Goal: Browse casually

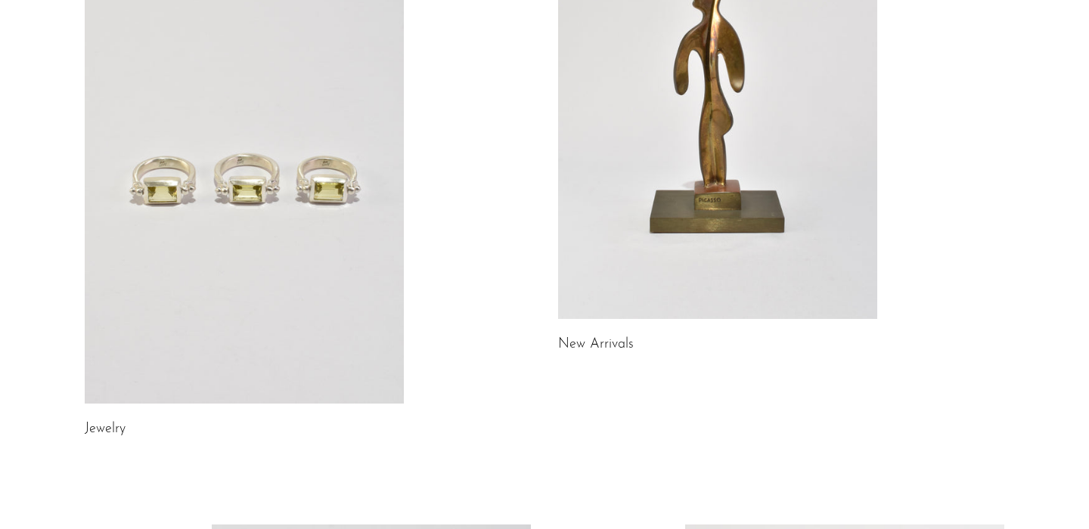
scroll to position [222, 0]
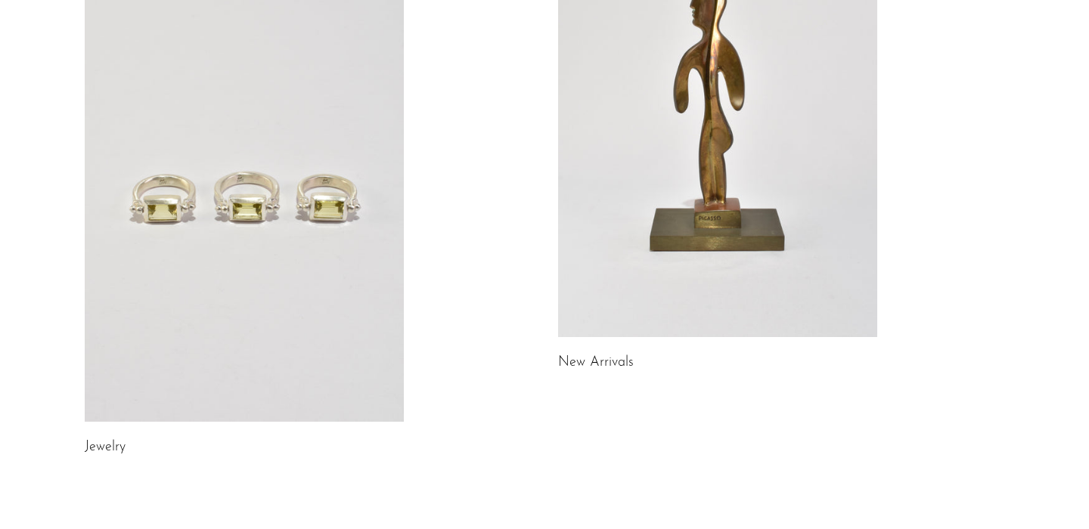
click at [613, 371] on h2 "New Arrivals" at bounding box center [717, 363] width 319 height 22
click at [607, 361] on link "New Arrivals" at bounding box center [596, 363] width 76 height 14
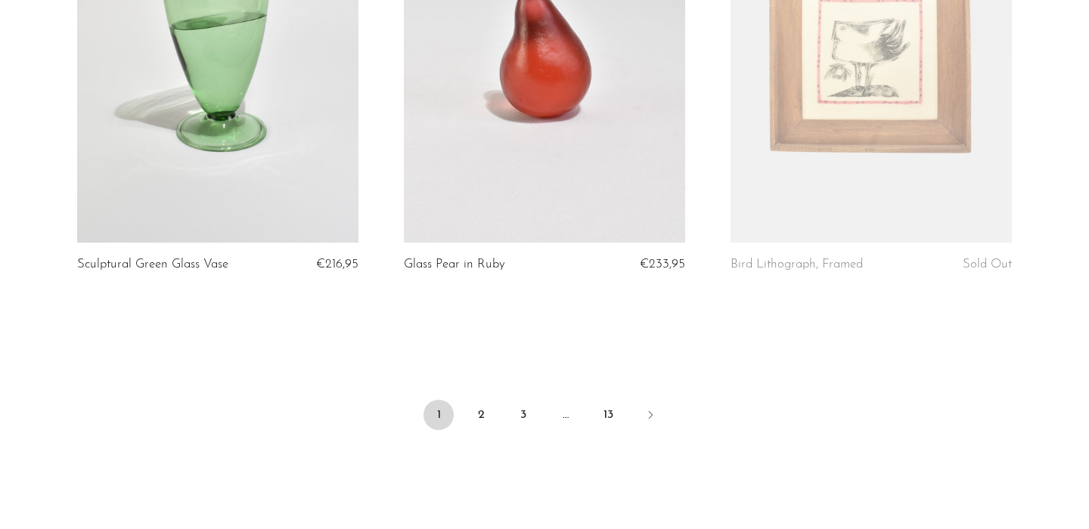
scroll to position [5391, 0]
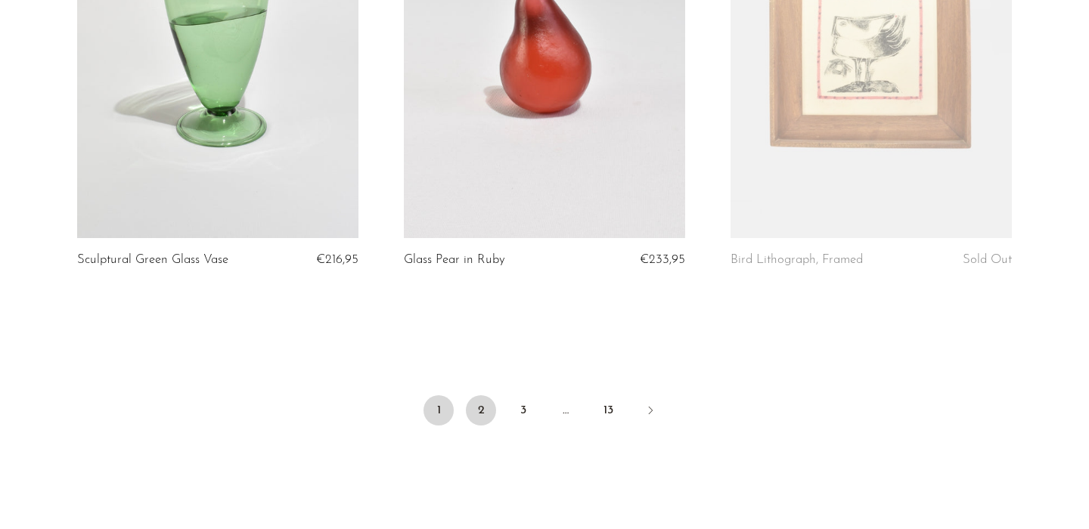
click at [483, 407] on link "2" at bounding box center [481, 411] width 30 height 30
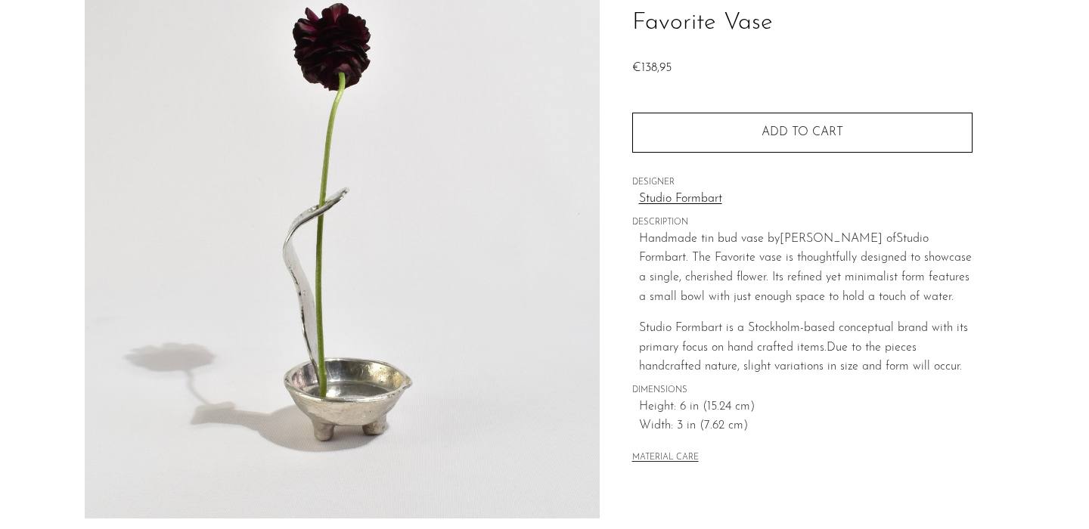
scroll to position [119, 0]
click at [345, 269] on img at bounding box center [342, 234] width 515 height 567
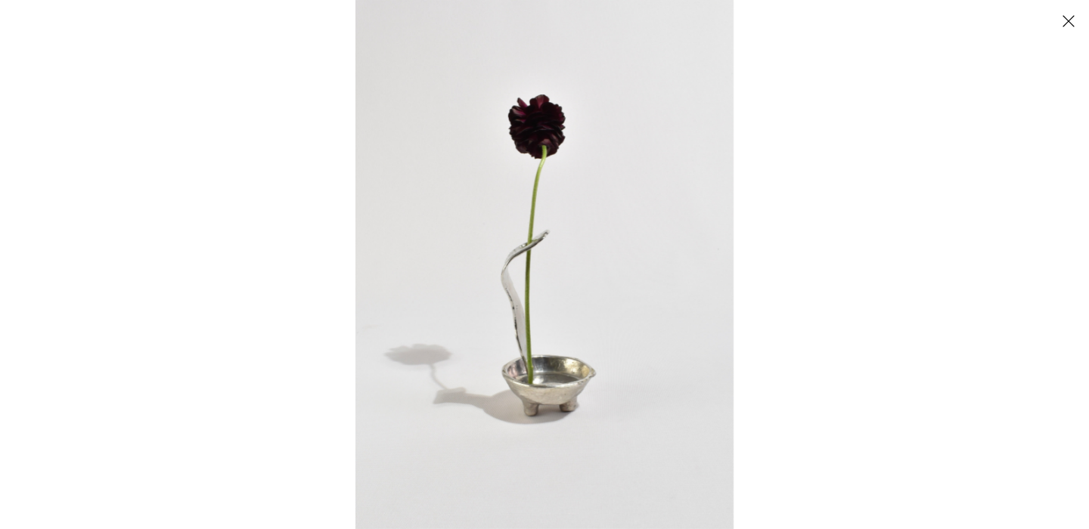
click at [843, 261] on div at bounding box center [899, 264] width 1089 height 529
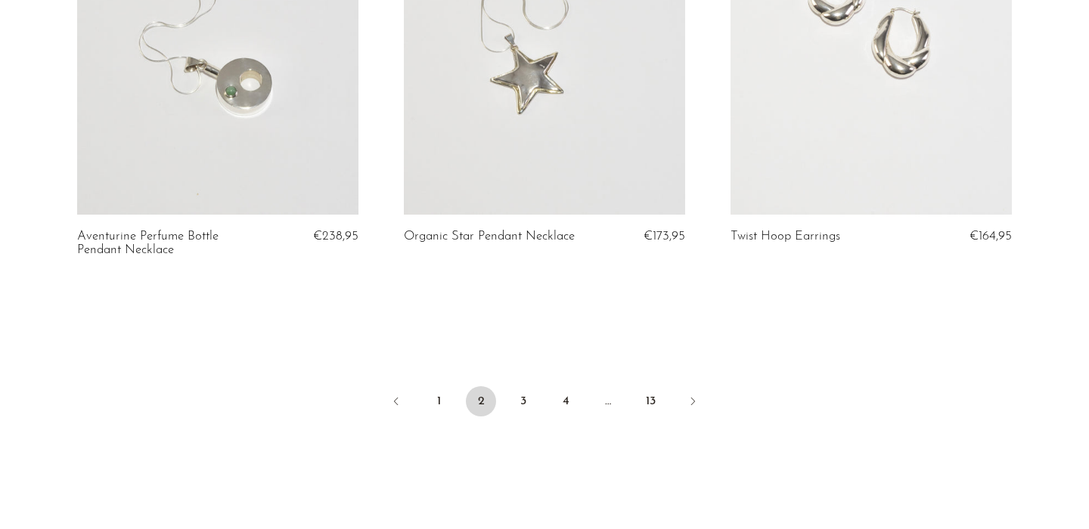
scroll to position [5444, 0]
click at [520, 385] on link "3" at bounding box center [523, 400] width 30 height 30
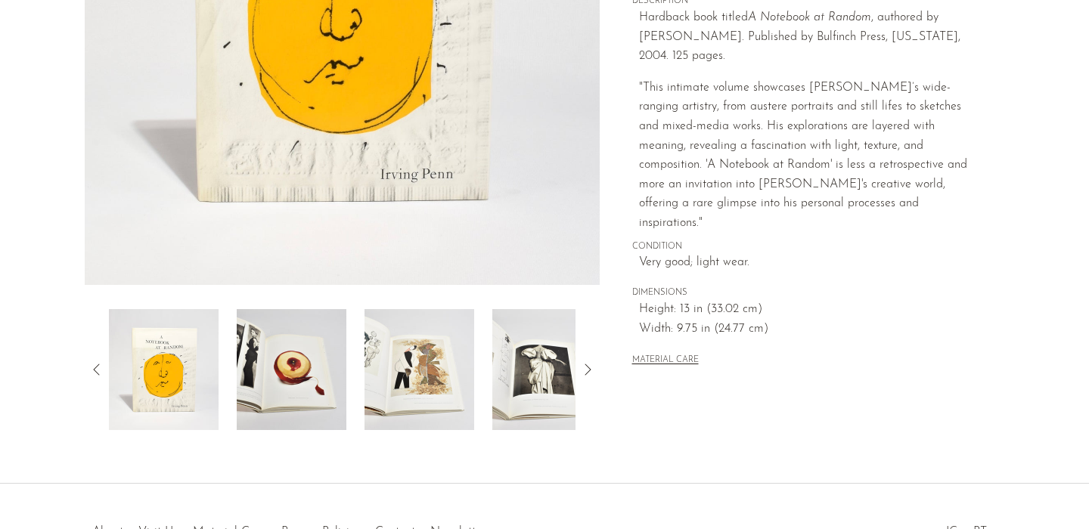
click at [284, 394] on img at bounding box center [292, 369] width 110 height 121
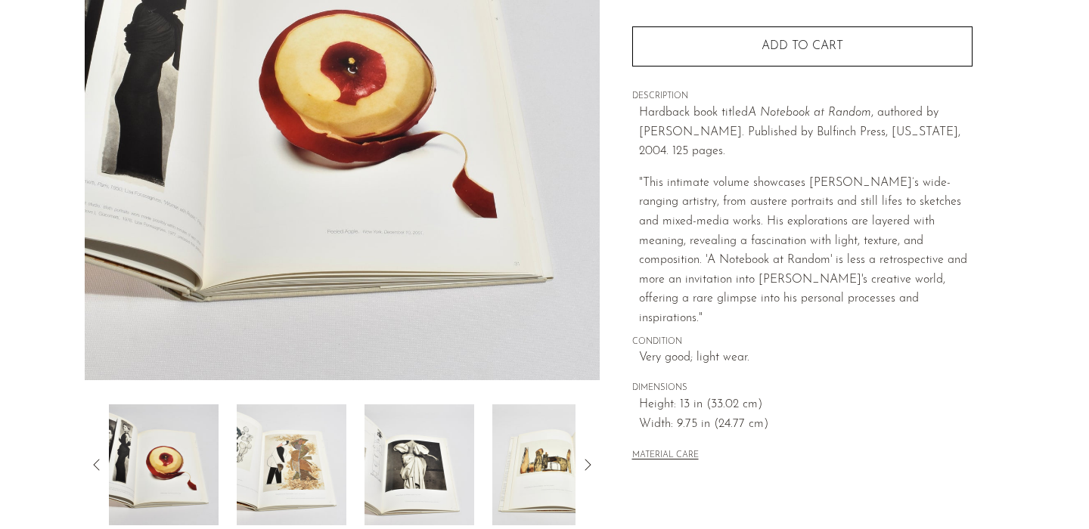
scroll to position [267, 0]
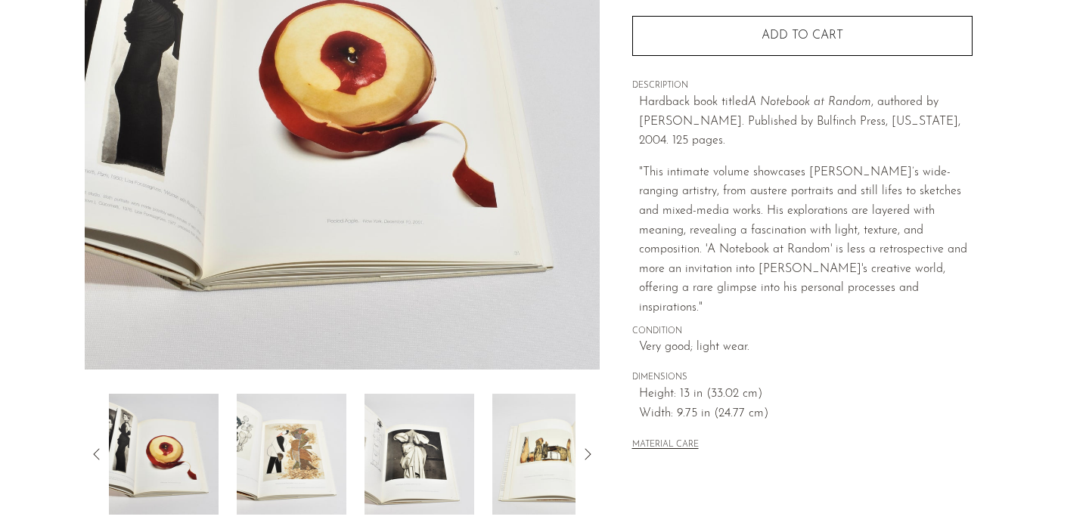
click at [292, 449] on img at bounding box center [292, 454] width 110 height 121
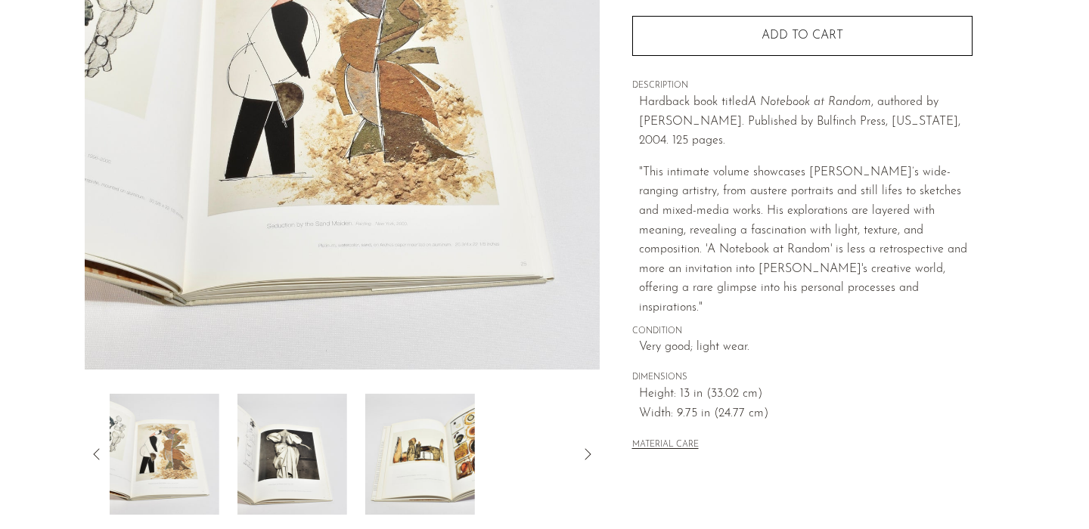
click at [363, 451] on div at bounding box center [342, 454] width 467 height 121
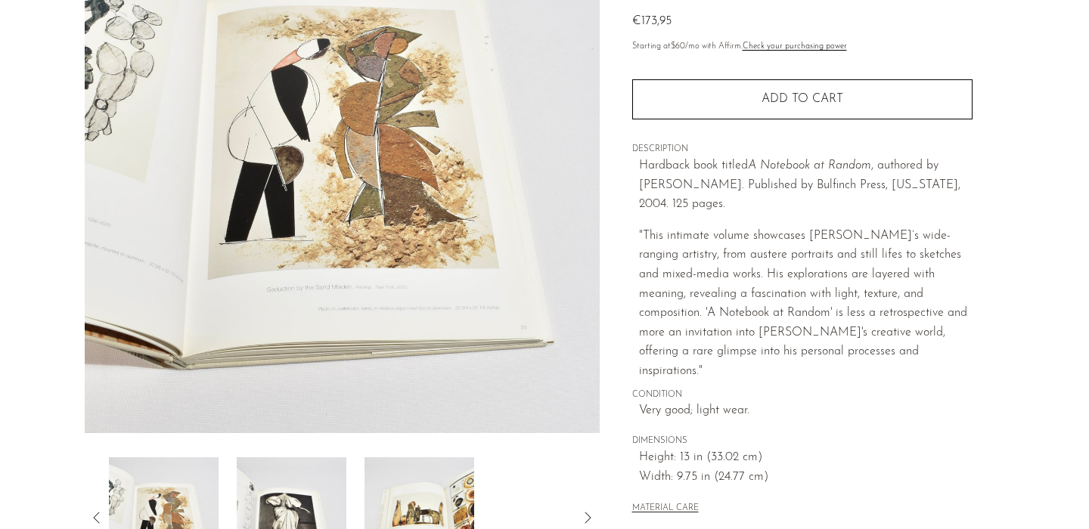
scroll to position [204, 0]
click at [413, 503] on img at bounding box center [420, 517] width 110 height 121
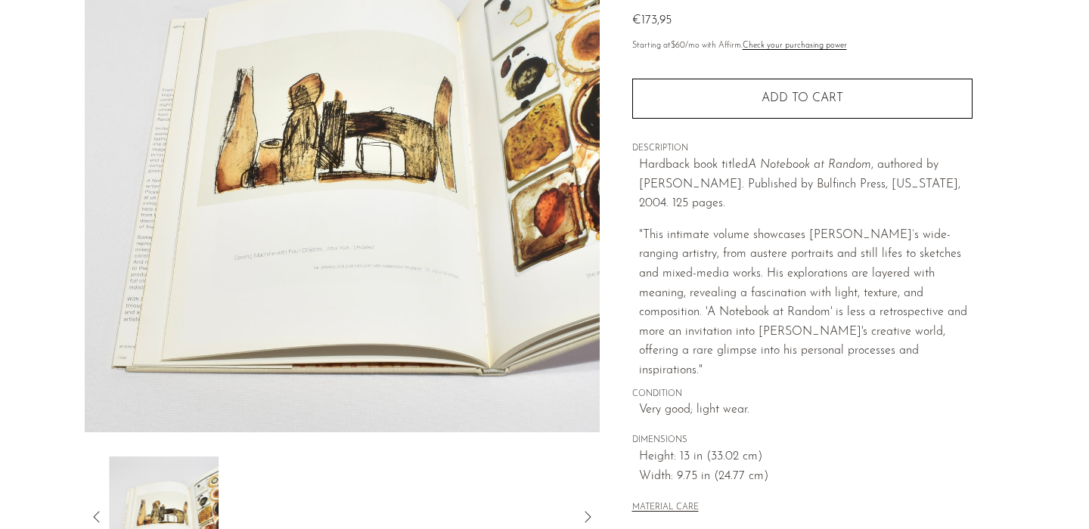
click at [467, 489] on div at bounding box center [342, 517] width 467 height 121
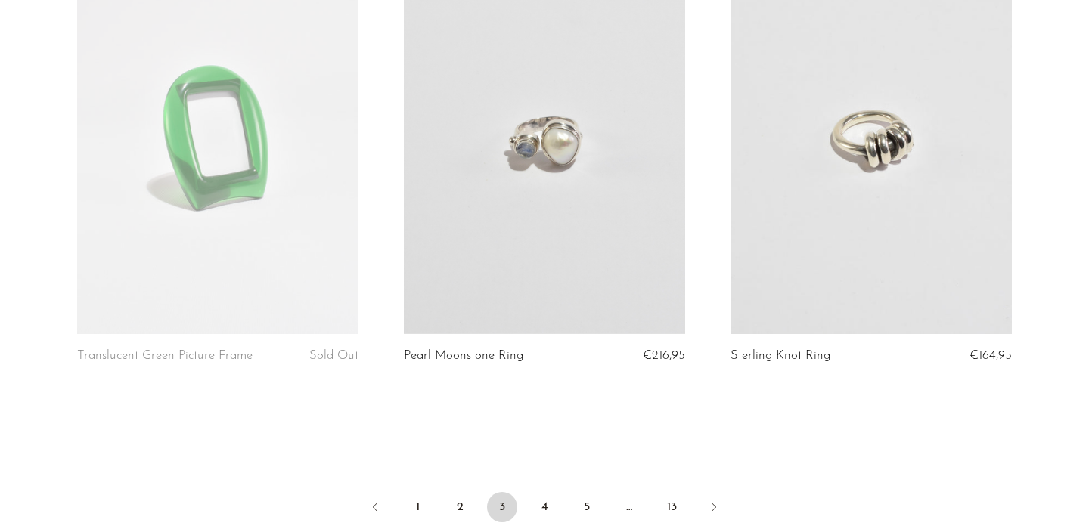
scroll to position [5319, 0]
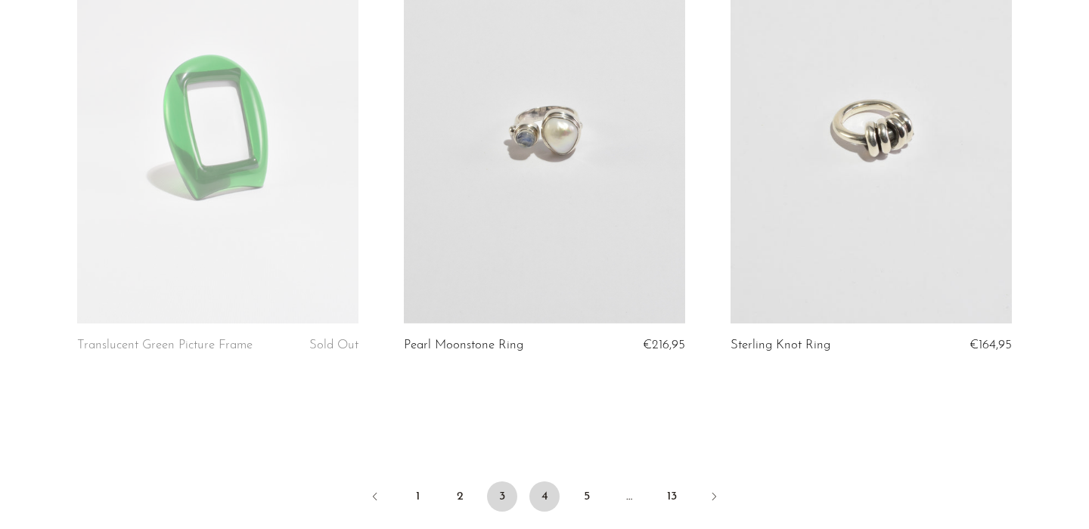
click at [548, 494] on link "4" at bounding box center [544, 497] width 30 height 30
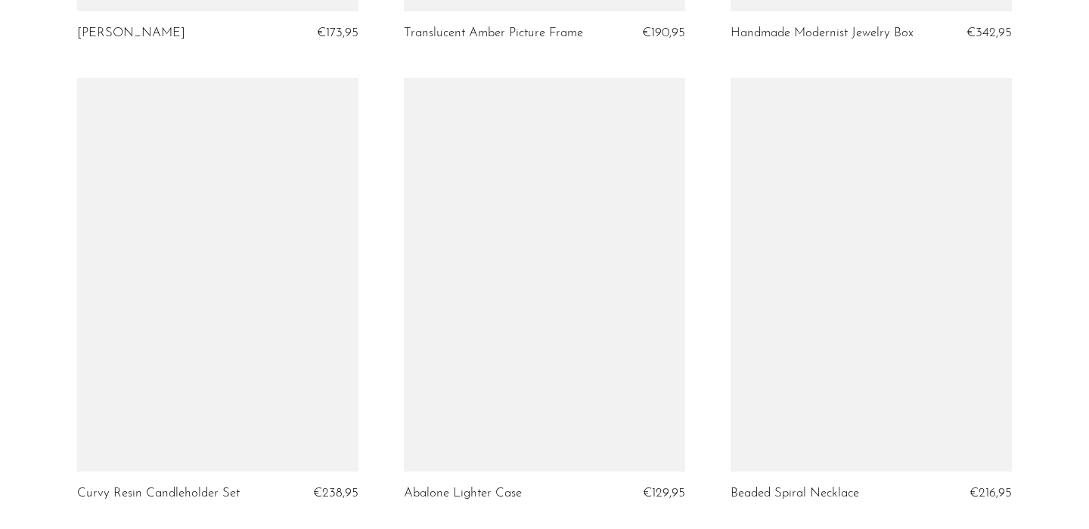
scroll to position [3776, 0]
